Goal: Book appointment/travel/reservation

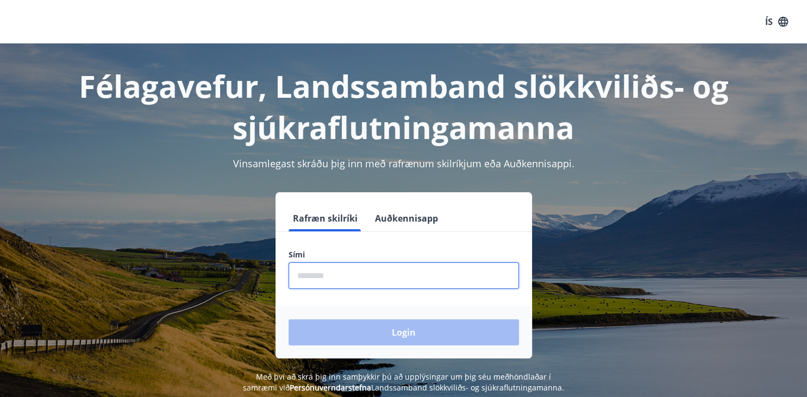
click at [308, 278] on input "phone" at bounding box center [404, 276] width 230 height 27
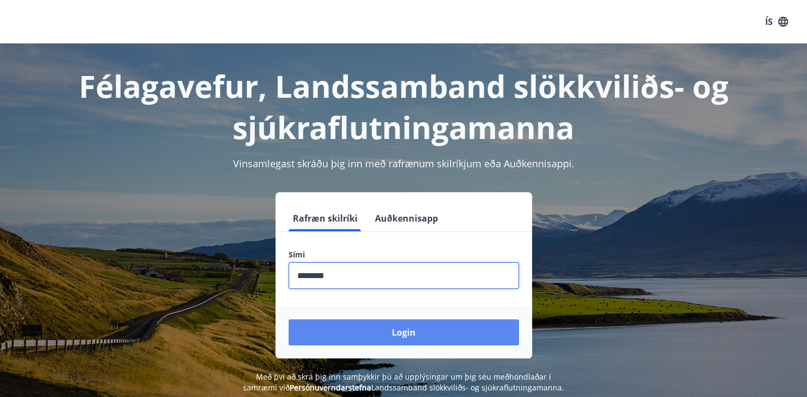
type input "********"
click at [371, 336] on button "Login" at bounding box center [404, 333] width 230 height 26
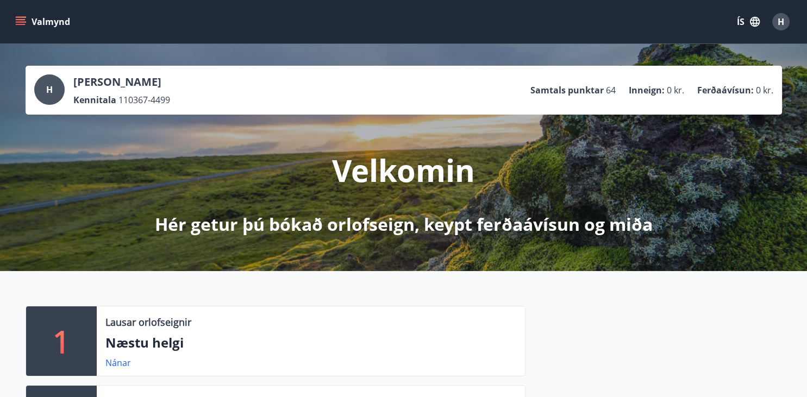
click at [371, 336] on p "Næstu helgi" at bounding box center [310, 343] width 411 height 18
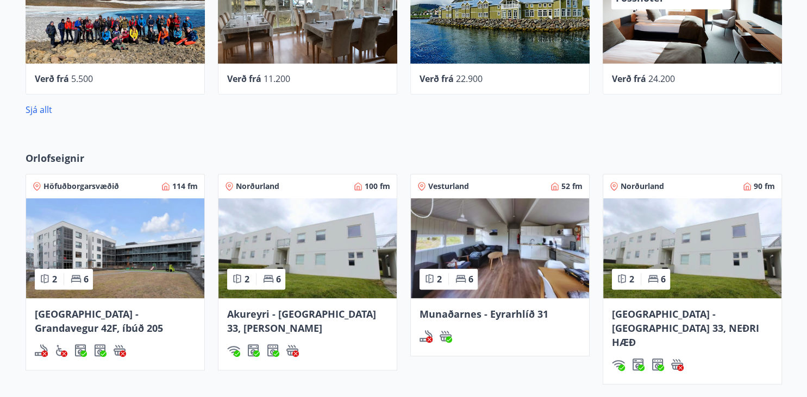
scroll to position [652, 0]
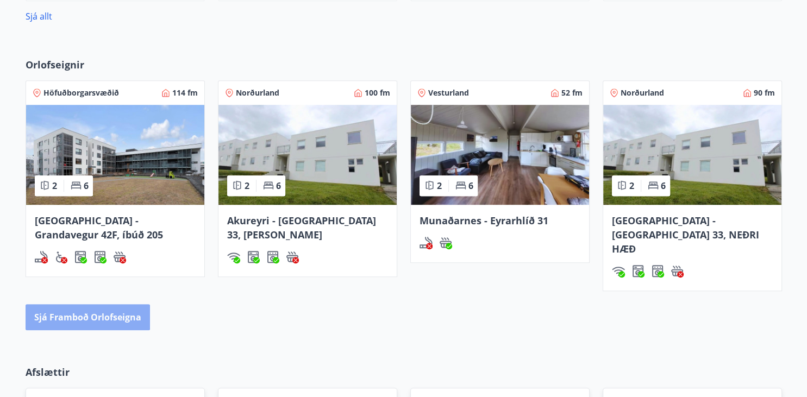
click at [78, 304] on button "Sjá framboð orlofseigna" at bounding box center [88, 317] width 124 height 26
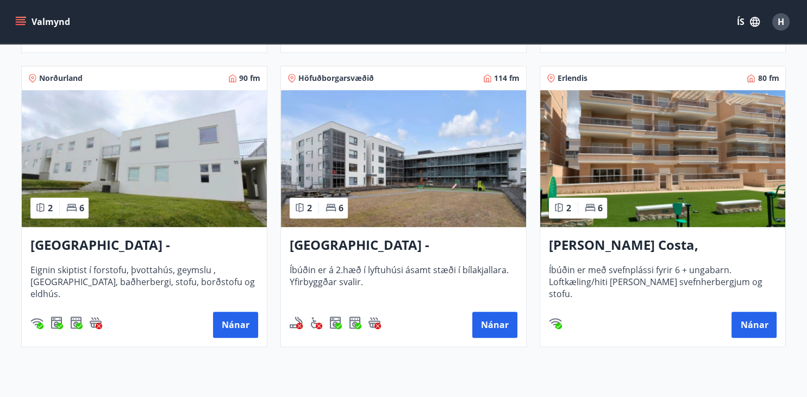
scroll to position [571, 0]
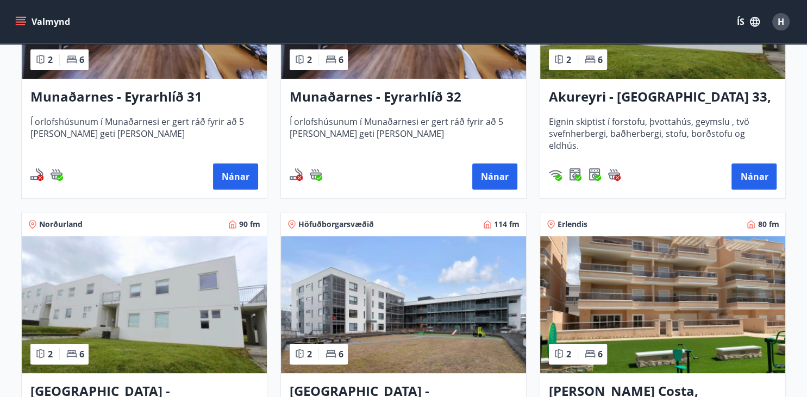
click at [471, 165] on div "Nánar" at bounding box center [404, 177] width 228 height 26
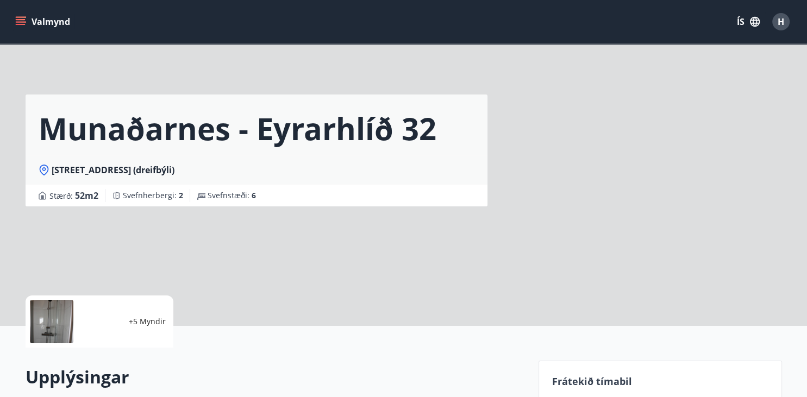
click at [471, 165] on div "[STREET_ADDRESS] (dreifbýli)" at bounding box center [257, 170] width 436 height 12
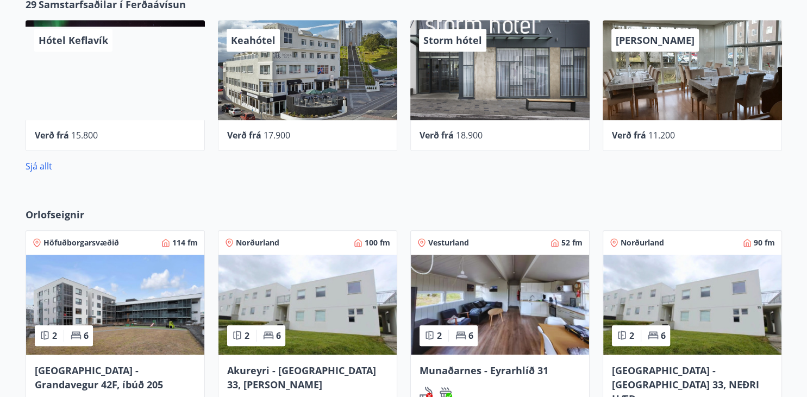
scroll to position [569, 0]
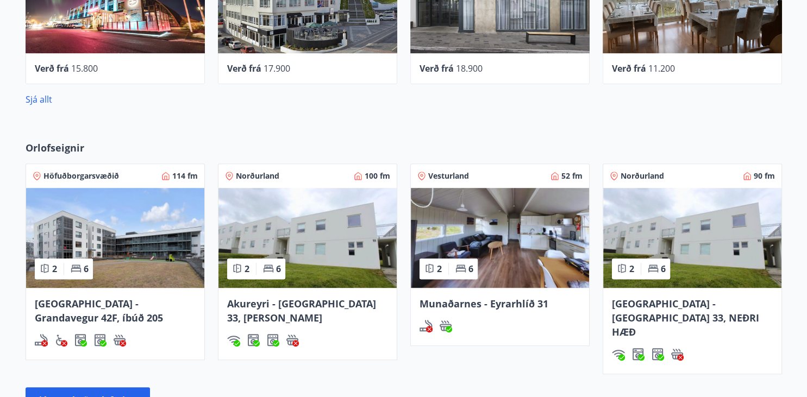
click at [682, 308] on span "[GEOGRAPHIC_DATA] - [GEOGRAPHIC_DATA] 33, NEÐRI HÆÐ" at bounding box center [685, 317] width 147 height 41
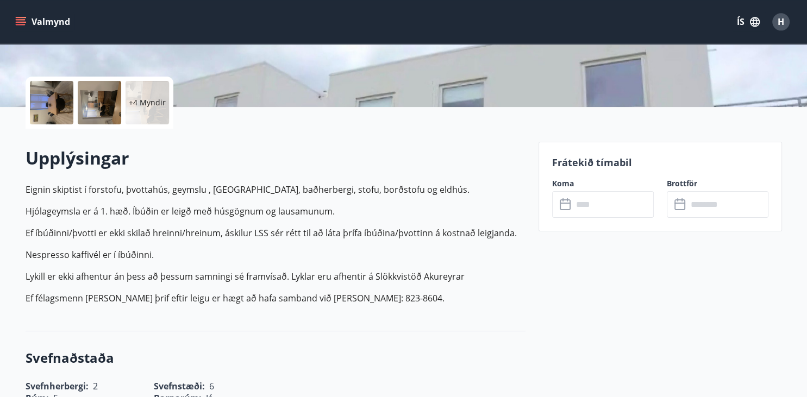
scroll to position [218, 0]
click at [565, 203] on icon at bounding box center [565, 203] width 11 height 1
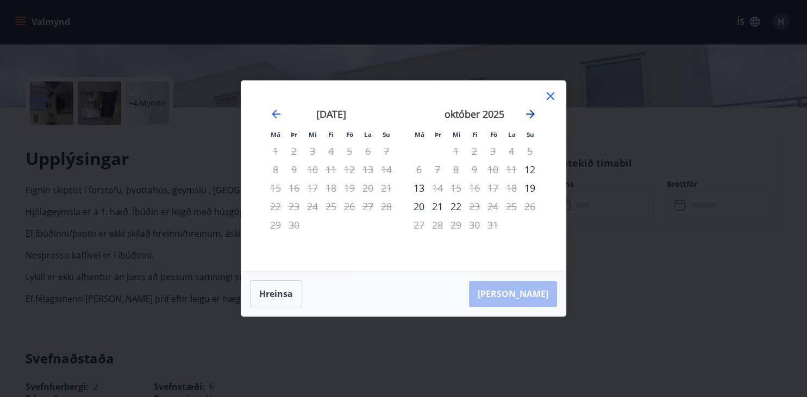
click at [527, 110] on icon "Move forward to switch to the next month." at bounding box center [530, 114] width 13 height 13
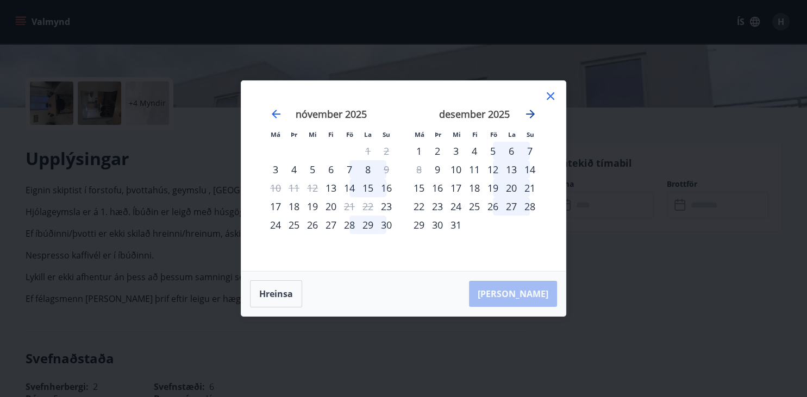
click at [527, 110] on icon "Move forward to switch to the next month." at bounding box center [530, 114] width 13 height 13
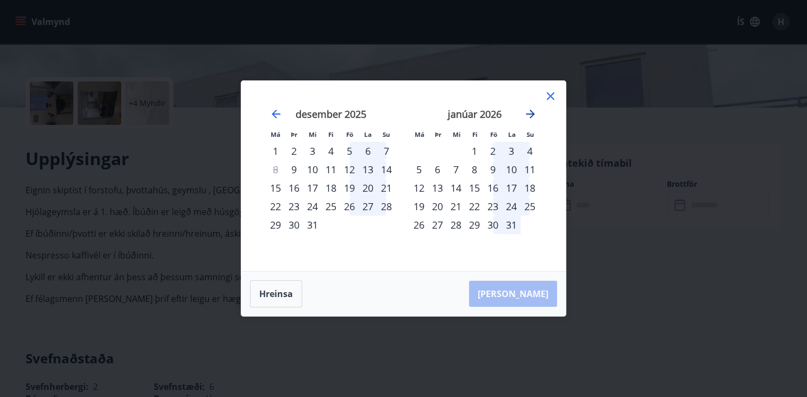
click at [527, 110] on icon "Move forward to switch to the next month." at bounding box center [530, 114] width 13 height 13
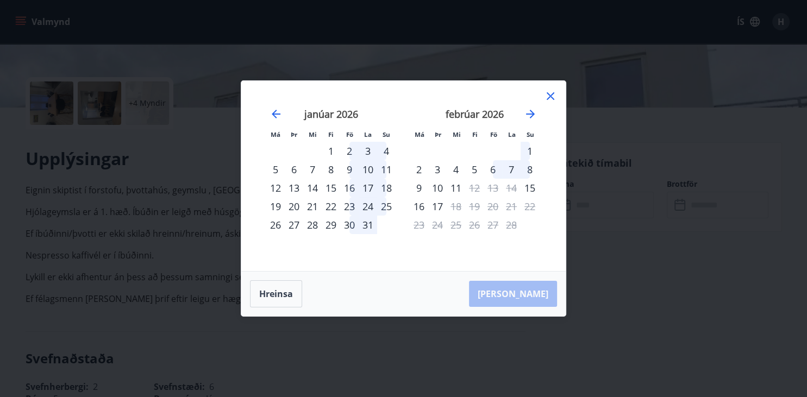
click at [547, 95] on icon at bounding box center [550, 96] width 13 height 13
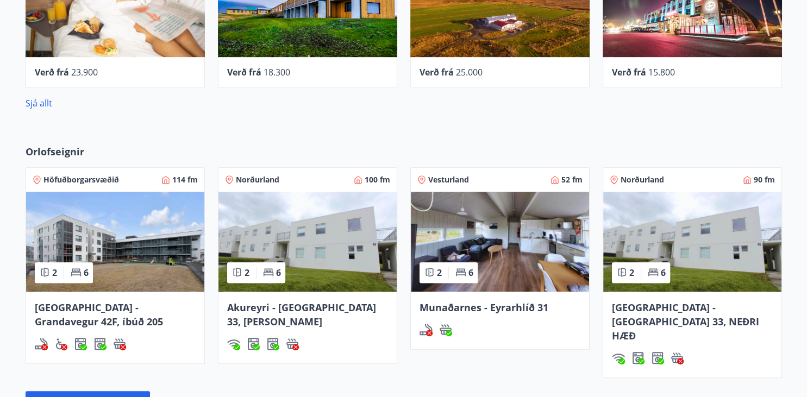
scroll to position [566, 0]
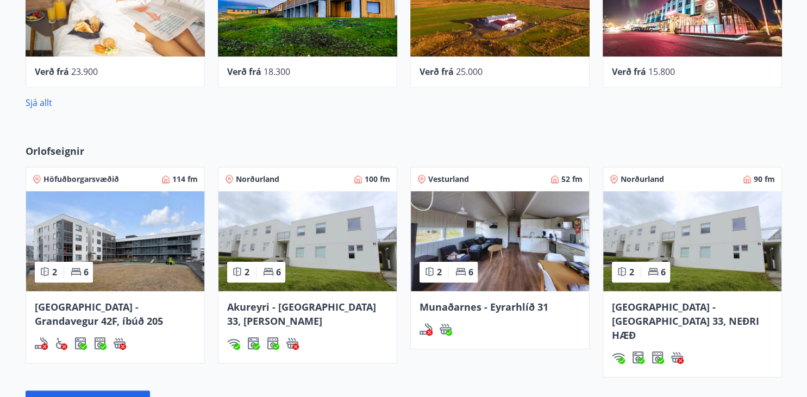
click at [273, 279] on div "2 6" at bounding box center [256, 272] width 58 height 21
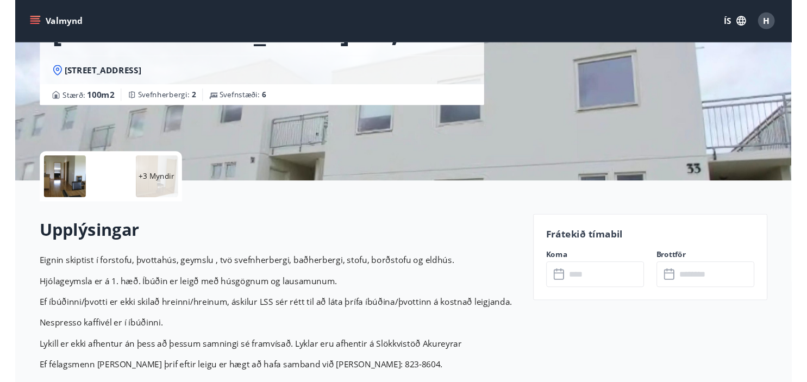
scroll to position [141, 0]
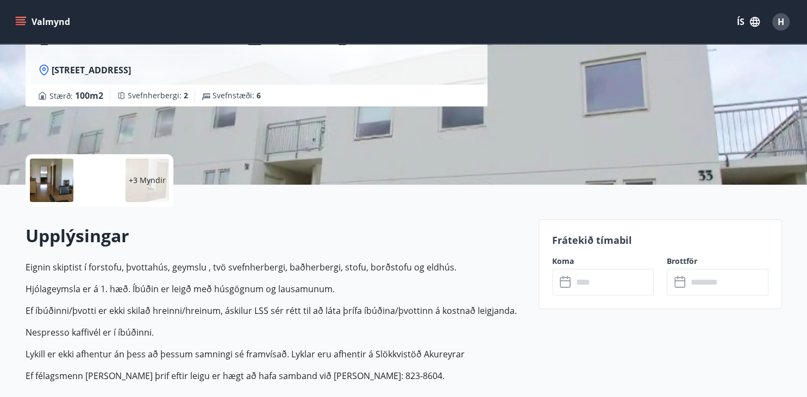
click at [564, 284] on icon at bounding box center [566, 282] width 13 height 13
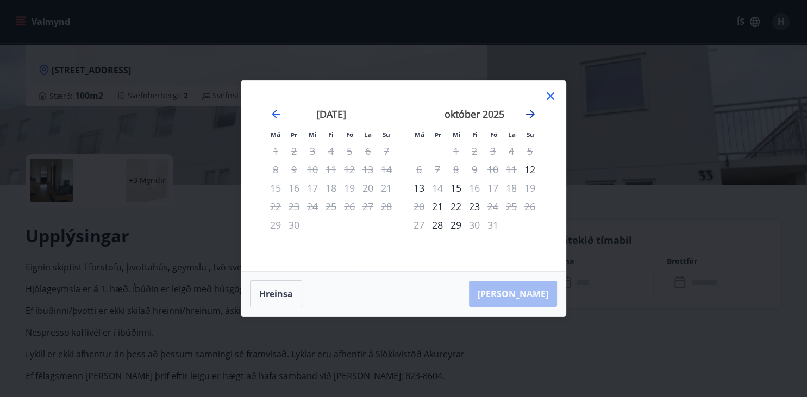
click at [529, 114] on icon "Move forward to switch to the next month." at bounding box center [530, 114] width 9 height 9
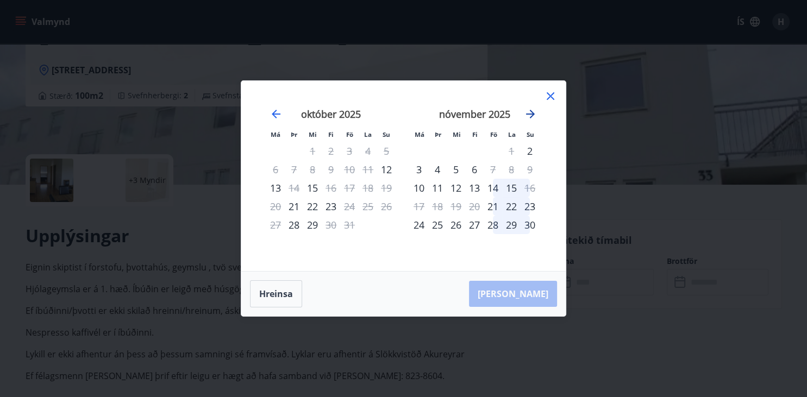
click at [529, 114] on icon "Move forward to switch to the next month." at bounding box center [530, 114] width 9 height 9
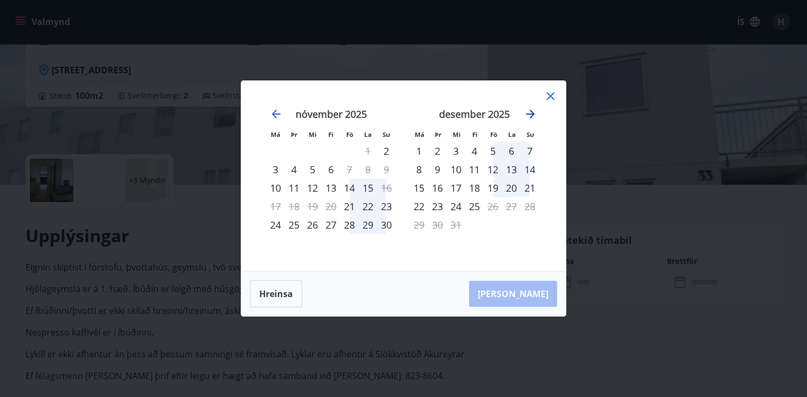
click at [529, 114] on icon "Move forward to switch to the next month." at bounding box center [530, 114] width 9 height 9
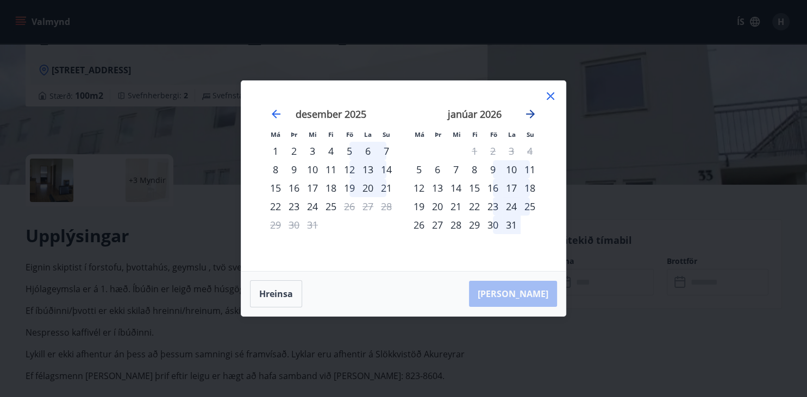
click at [529, 114] on icon "Move forward to switch to the next month." at bounding box center [530, 114] width 9 height 9
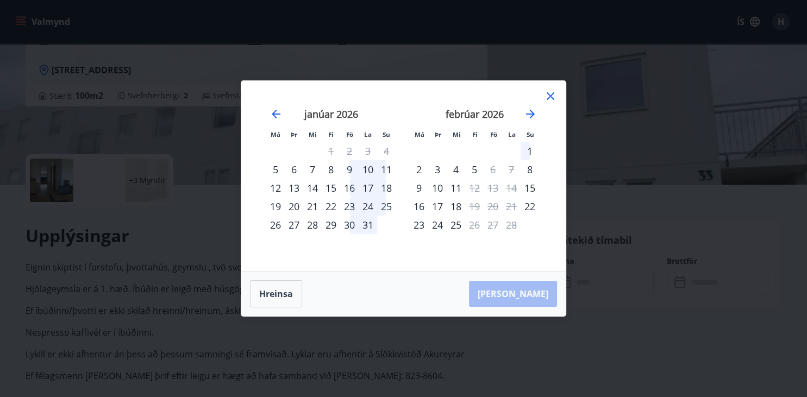
click at [548, 97] on icon at bounding box center [550, 96] width 13 height 13
